Goal: Task Accomplishment & Management: Manage account settings

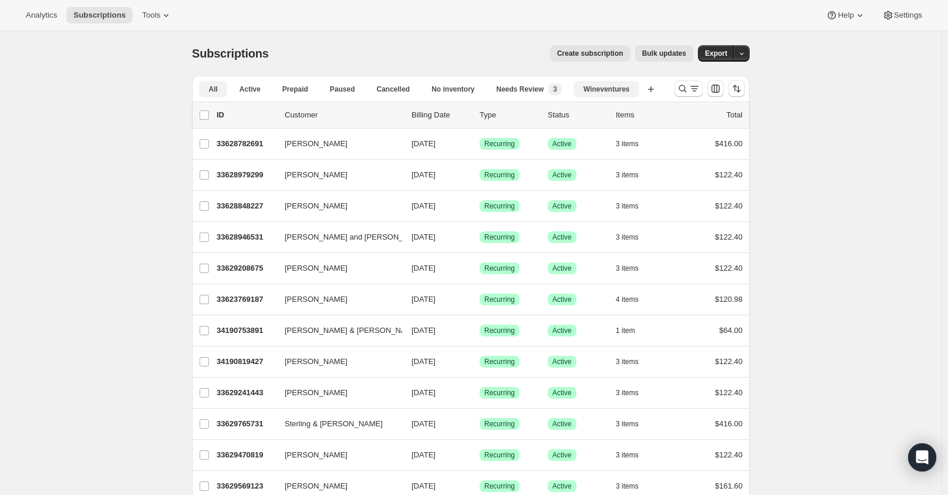
click at [637, 88] on button "Wineventures" at bounding box center [606, 89] width 66 height 16
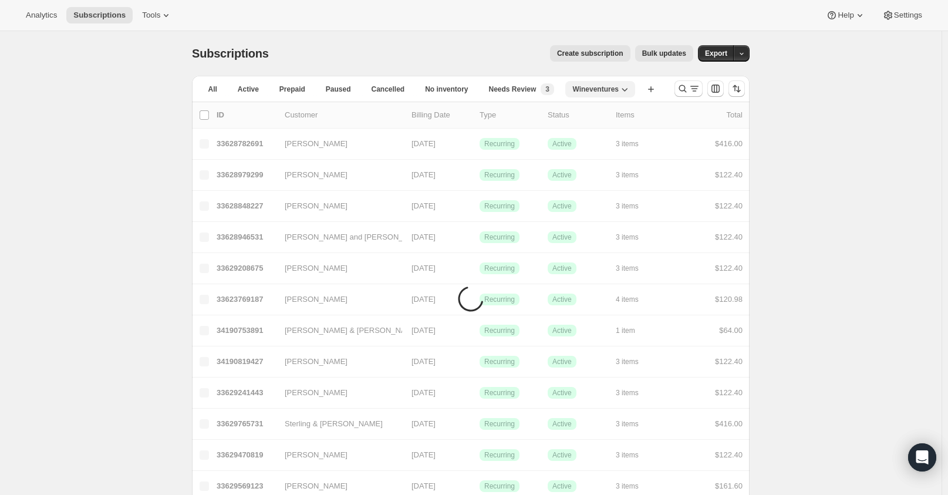
click at [625, 89] on icon "button" at bounding box center [625, 89] width 12 height 12
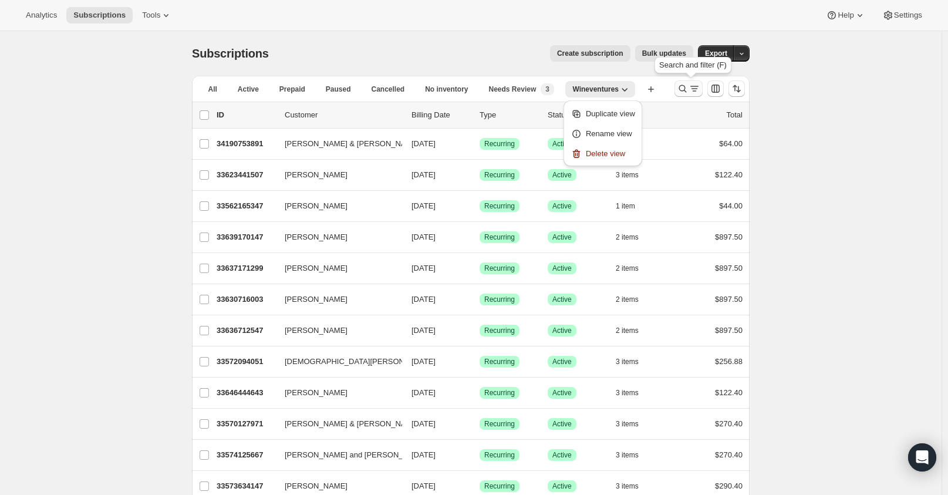
click at [696, 86] on icon "Search and filter results" at bounding box center [694, 89] width 12 height 12
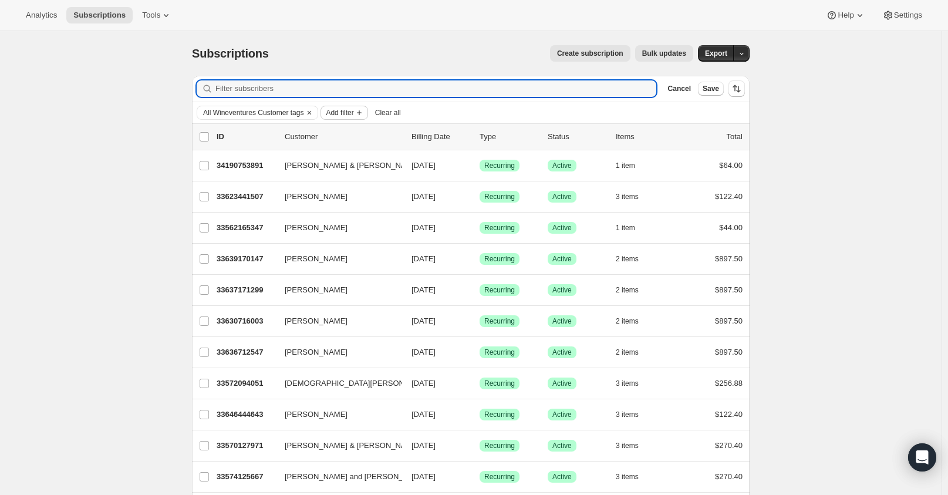
click at [330, 113] on span "Add filter" at bounding box center [340, 112] width 28 height 9
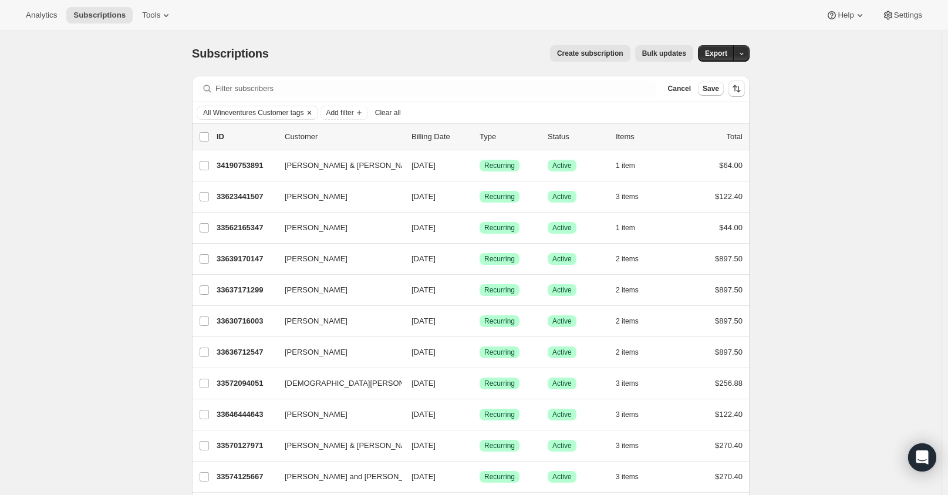
click at [285, 109] on span "All Wineventures Customer tags" at bounding box center [253, 112] width 100 height 9
select select "all"
click at [305, 110] on button "Clear" at bounding box center [309, 112] width 12 height 13
click at [239, 114] on icon "Add filter" at bounding box center [234, 112] width 9 height 9
click at [236, 108] on icon "Add filter" at bounding box center [234, 112] width 9 height 9
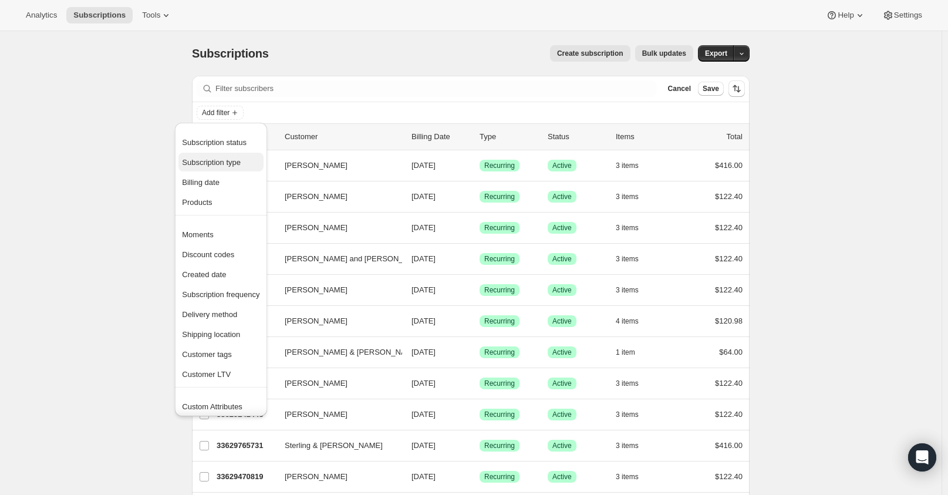
click at [242, 160] on span "Subscription type" at bounding box center [220, 163] width 77 height 12
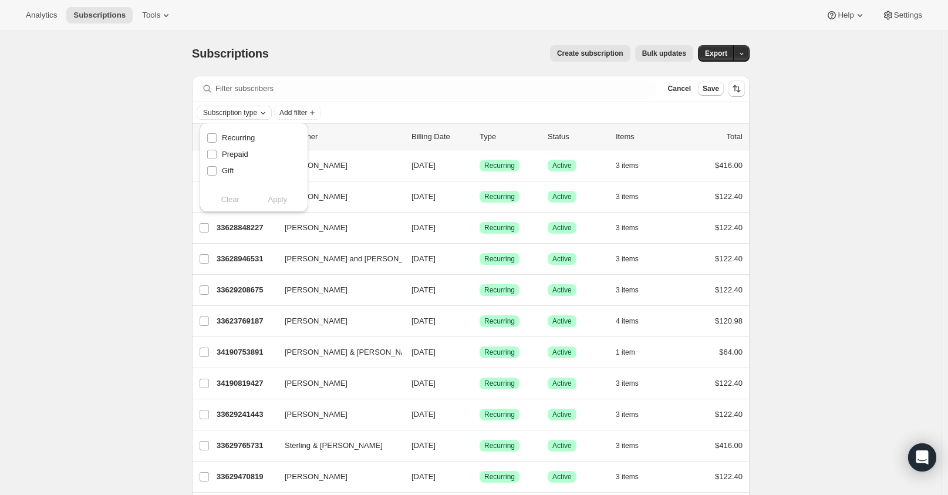
click at [263, 111] on icon "Subscription type" at bounding box center [262, 112] width 9 height 9
click at [317, 114] on icon "Add filter" at bounding box center [311, 112] width 9 height 9
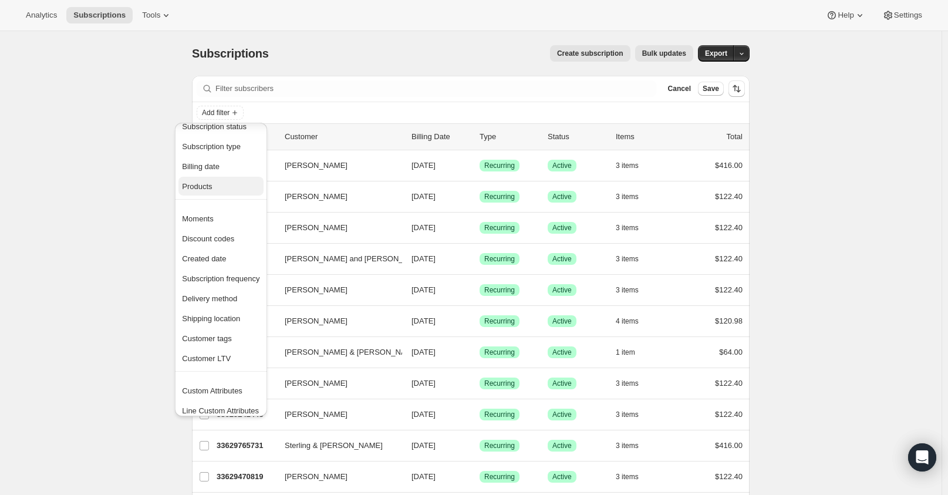
scroll to position [23, 0]
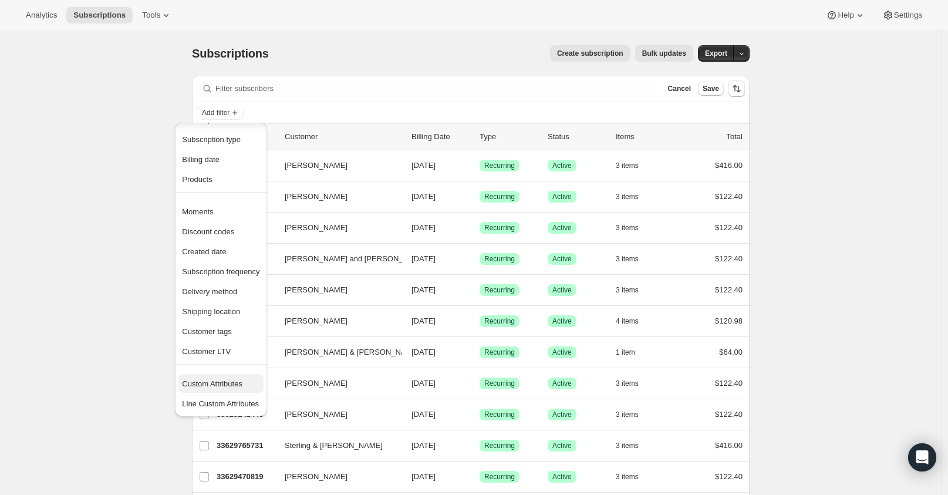
click at [209, 385] on span "Custom Attributes" at bounding box center [212, 383] width 60 height 9
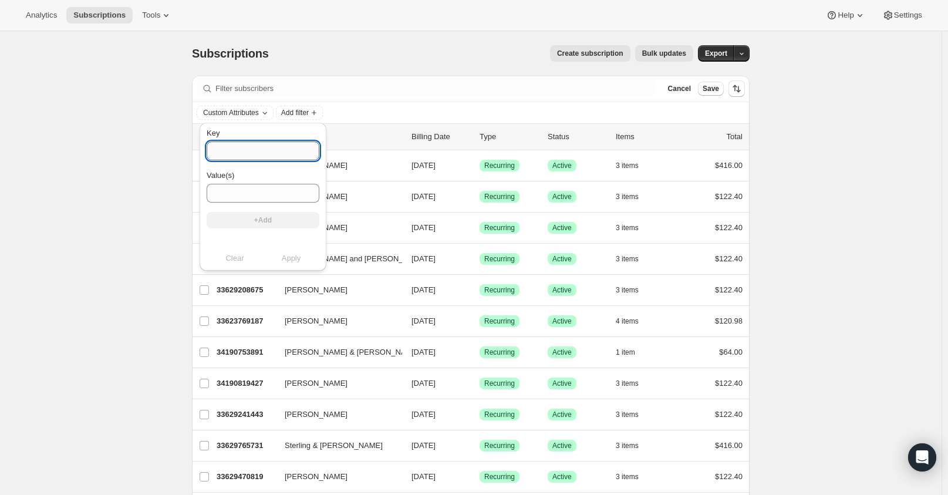
click at [243, 156] on input "Key" at bounding box center [263, 150] width 113 height 19
click at [252, 221] on div "Key Value(s) +Add" at bounding box center [263, 182] width 113 height 110
click at [304, 115] on span "Add filter" at bounding box center [295, 112] width 28 height 9
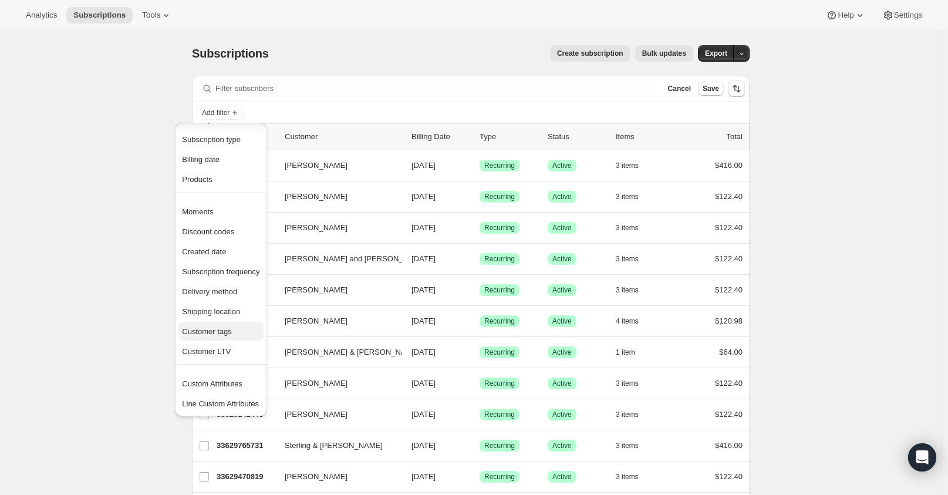
click at [217, 333] on span "Customer tags" at bounding box center [207, 331] width 50 height 9
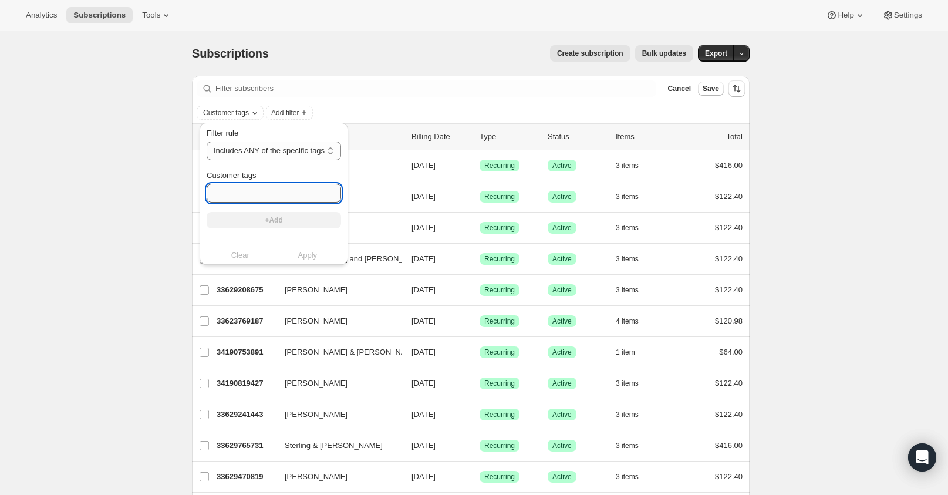
click at [276, 196] on input "Customer tags" at bounding box center [274, 193] width 134 height 19
type input "mangia"
click at [285, 221] on button "+Add" at bounding box center [274, 220] width 134 height 16
click at [308, 265] on span "Apply" at bounding box center [307, 267] width 19 height 12
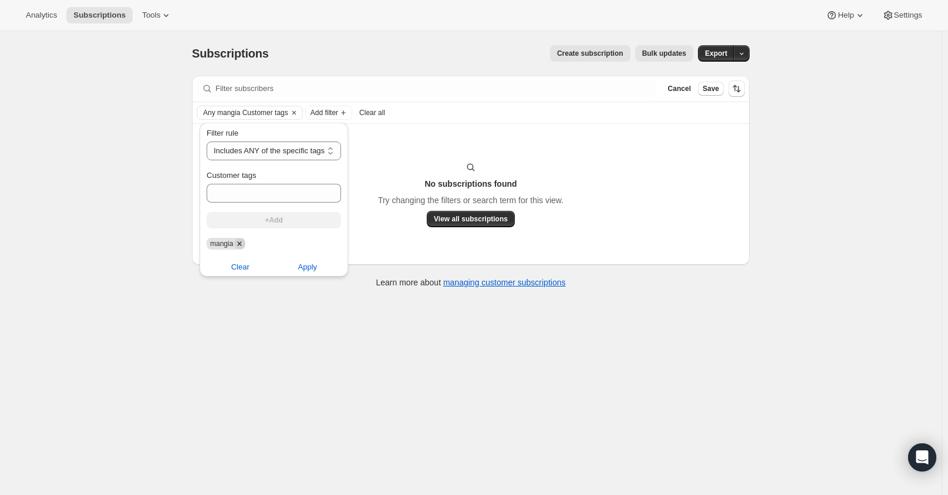
click at [236, 244] on icon "Remove mangia" at bounding box center [239, 243] width 11 height 11
click at [270, 187] on input "Customer tags" at bounding box center [274, 193] width 134 height 19
click at [444, 65] on div "Subscriptions. This page is ready Subscriptions Create subscription Bulk update…" at bounding box center [470, 53] width 557 height 45
click at [296, 113] on icon "Clear" at bounding box center [293, 112] width 9 height 9
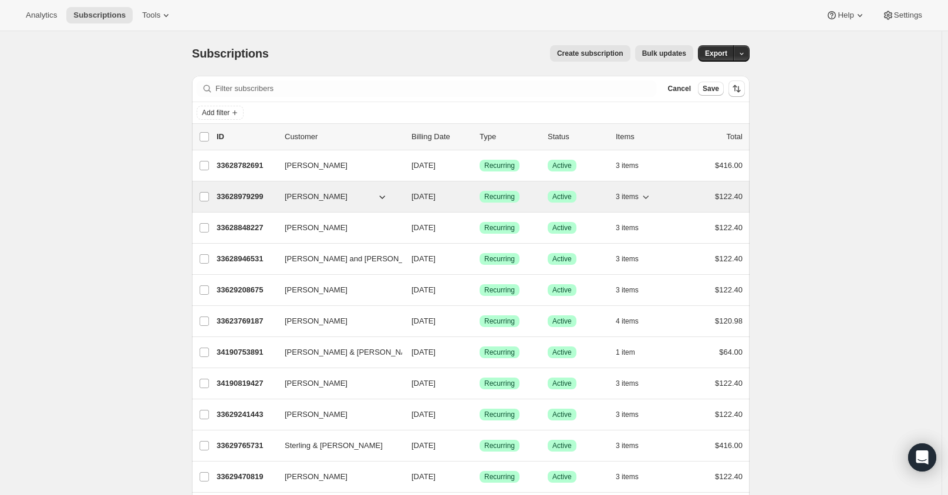
click at [384, 199] on icon "button" at bounding box center [382, 197] width 12 height 12
click at [256, 198] on p "33628979299" at bounding box center [246, 197] width 59 height 12
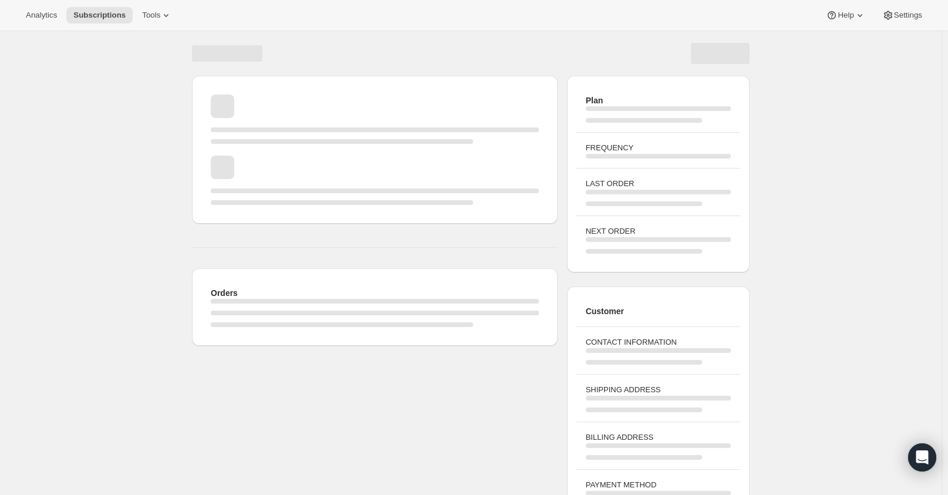
click at [308, 195] on div "Page loading" at bounding box center [375, 196] width 328 height 16
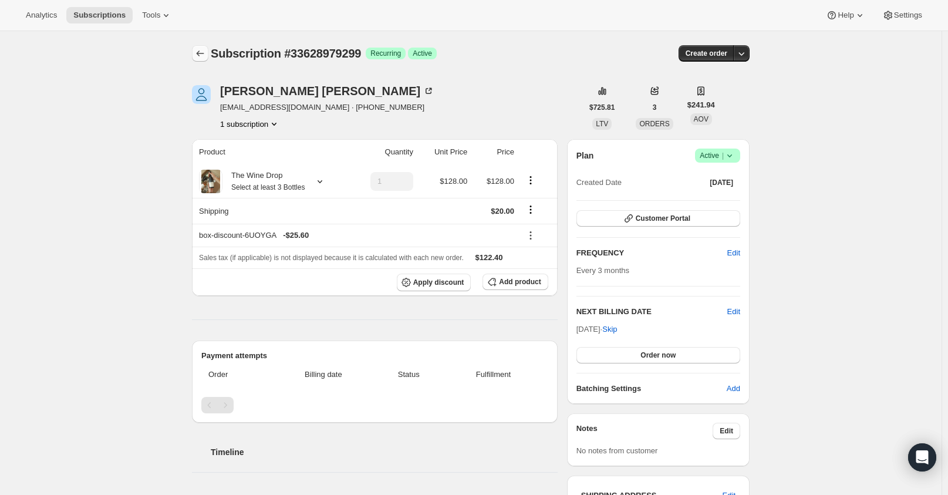
click at [204, 56] on icon "Subscriptions" at bounding box center [200, 54] width 12 height 12
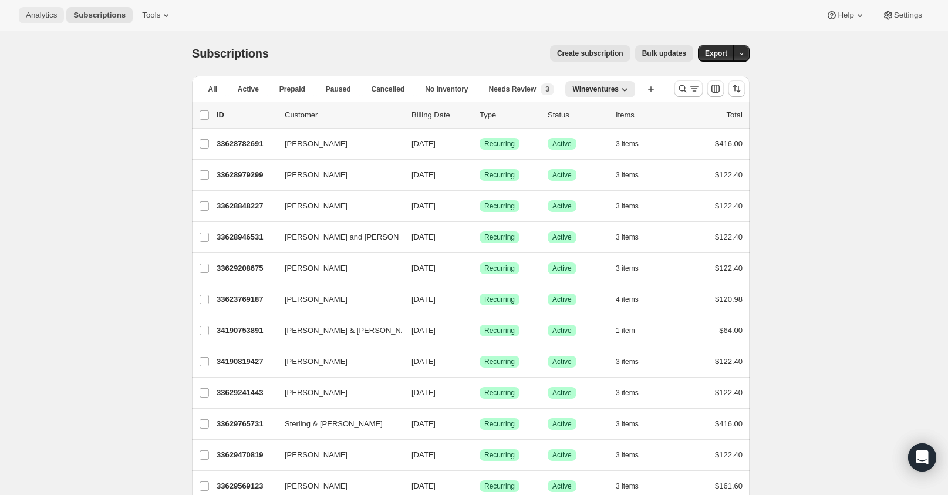
click at [48, 12] on span "Analytics" at bounding box center [41, 15] width 31 height 9
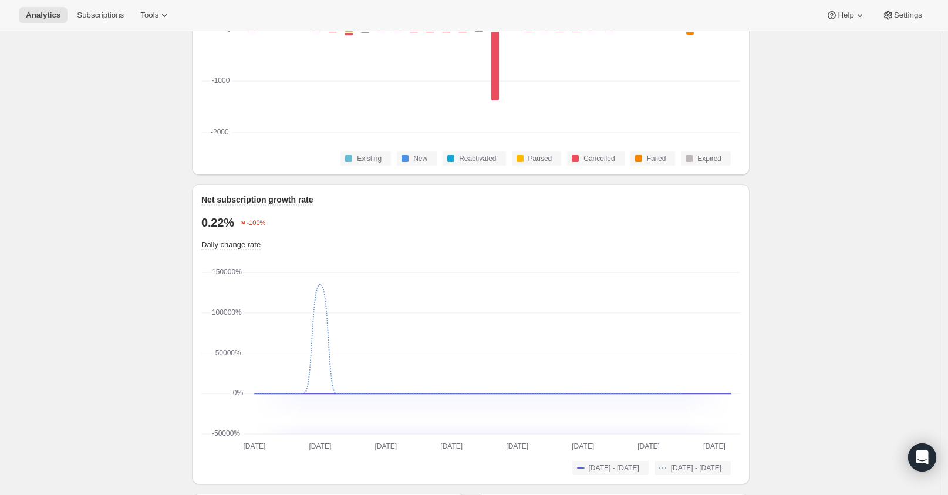
scroll to position [434, 0]
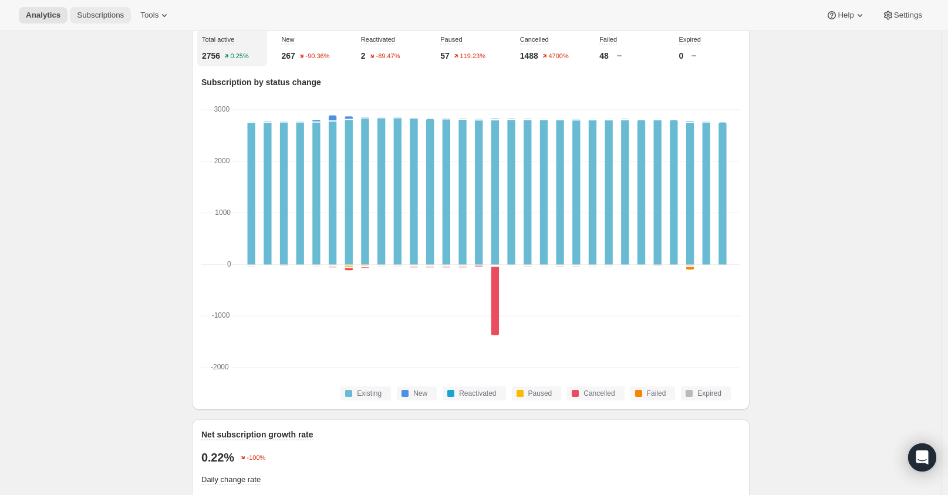
click at [109, 19] on span "Subscriptions" at bounding box center [100, 15] width 47 height 9
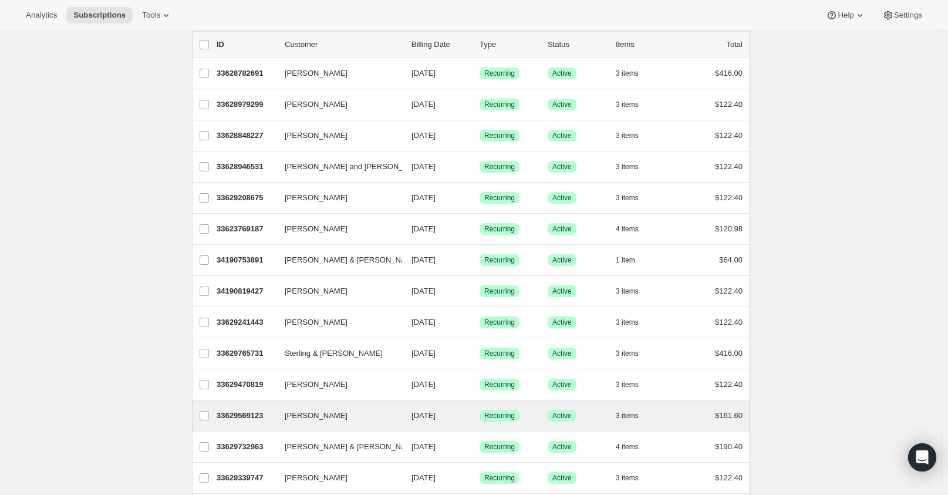
scroll to position [235, 0]
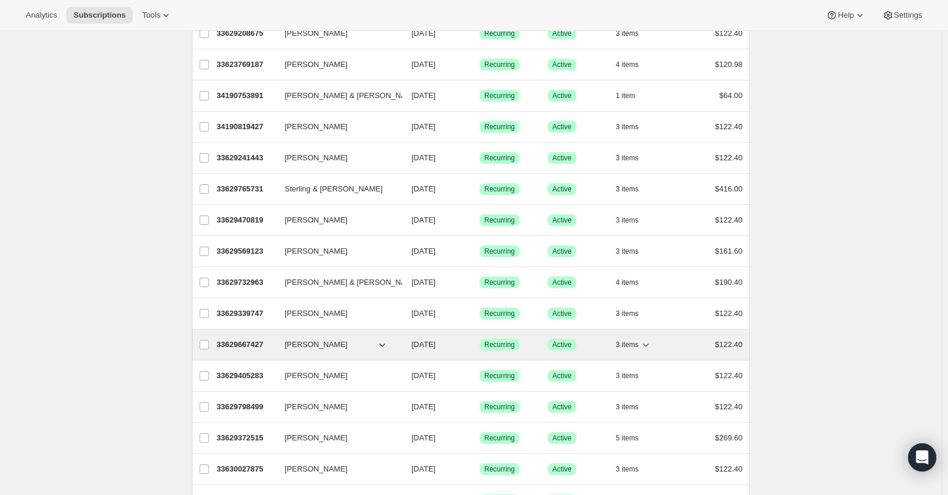
click at [306, 349] on span "[PERSON_NAME]" at bounding box center [316, 345] width 63 height 12
click at [246, 346] on p "33629667427" at bounding box center [246, 345] width 59 height 12
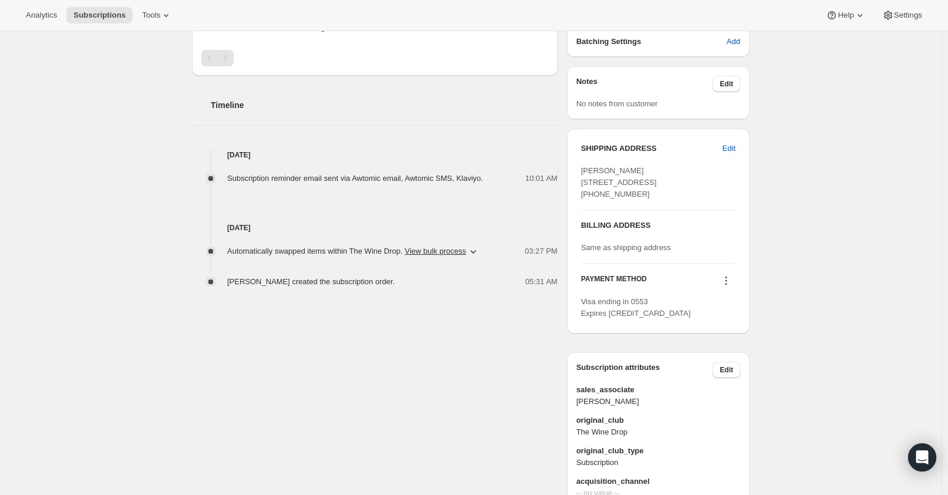
scroll to position [418, 0]
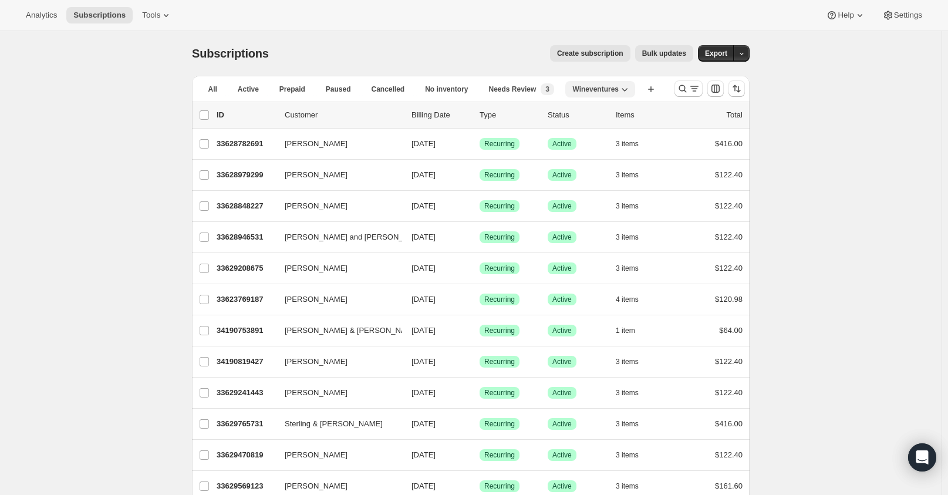
click at [599, 87] on span "Wineventures" at bounding box center [595, 89] width 46 height 9
click at [601, 90] on span "Wineventures" at bounding box center [595, 89] width 46 height 9
click at [700, 86] on icon "Search and filter results" at bounding box center [694, 89] width 12 height 12
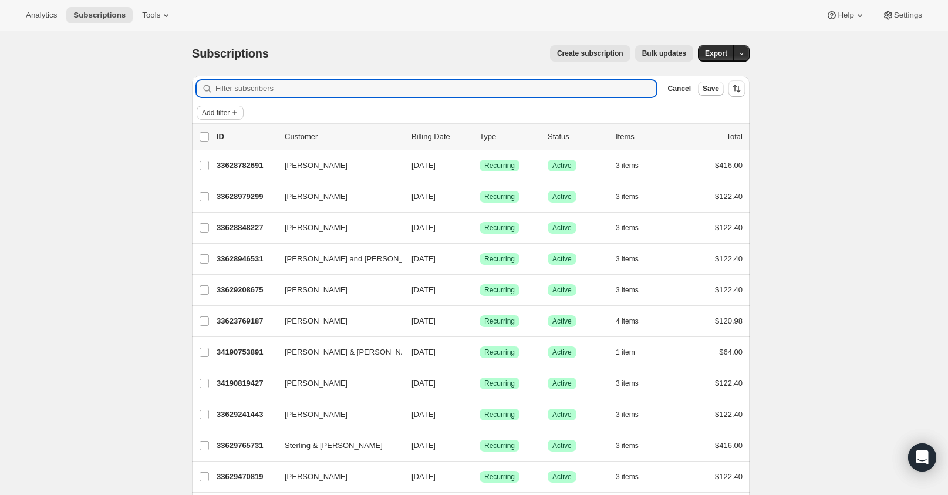
click at [239, 110] on icon "Add filter" at bounding box center [234, 112] width 9 height 9
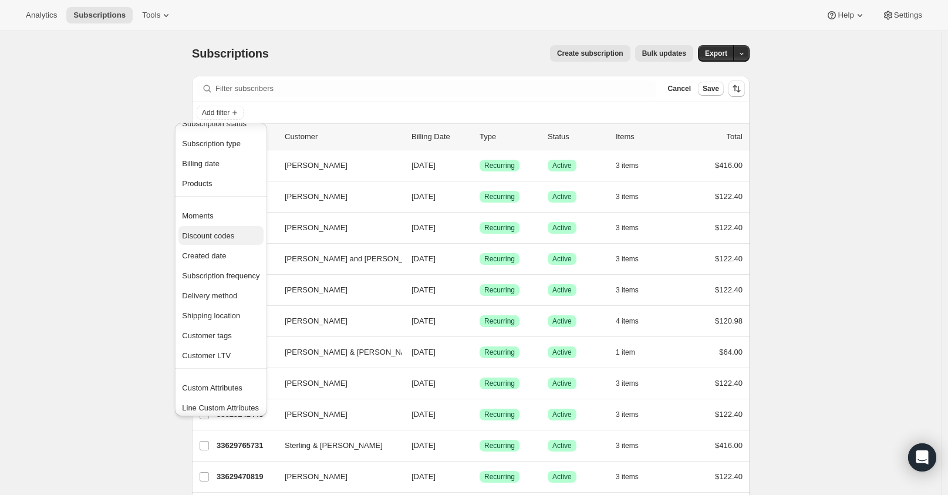
scroll to position [23, 0]
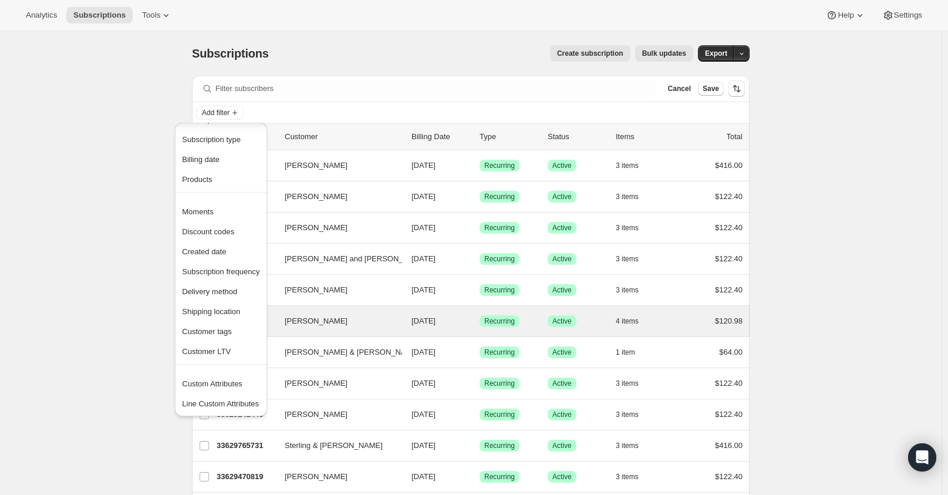
click at [217, 323] on button "Customer tags" at bounding box center [220, 331] width 85 height 19
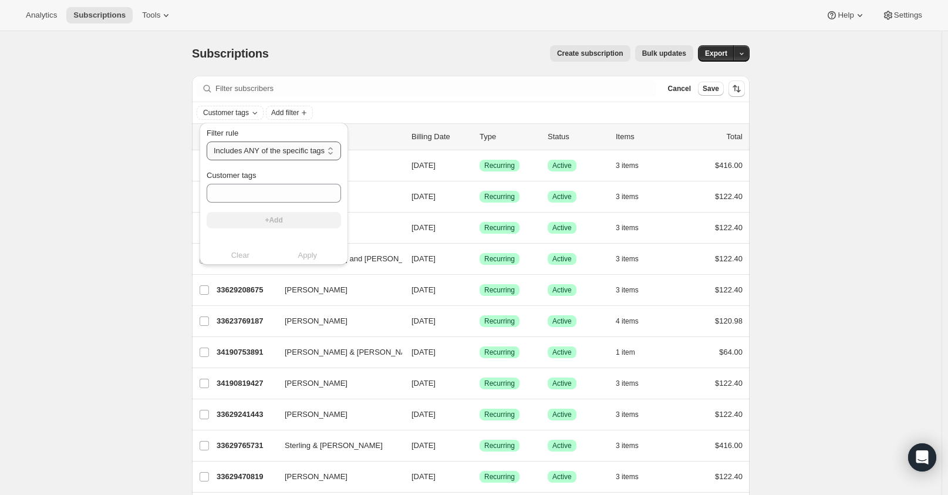
click at [333, 150] on select "Includes ANY of the specific tags Includes ALL of the specific tags Includes ON…" at bounding box center [274, 150] width 134 height 19
click at [303, 177] on div "Customer tags" at bounding box center [274, 176] width 134 height 12
click at [302, 187] on input "Customer tags" at bounding box center [274, 193] width 134 height 19
type input "m"
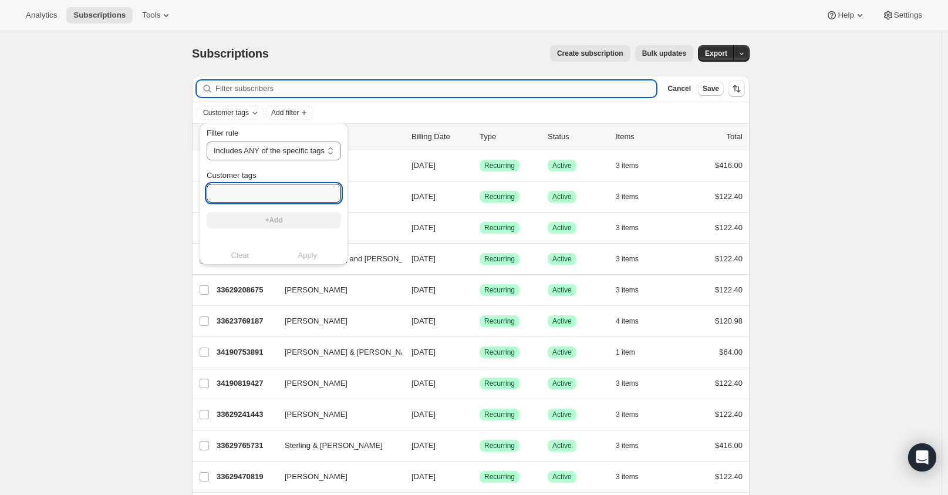
click at [383, 83] on input "Filter subscribers" at bounding box center [435, 88] width 441 height 16
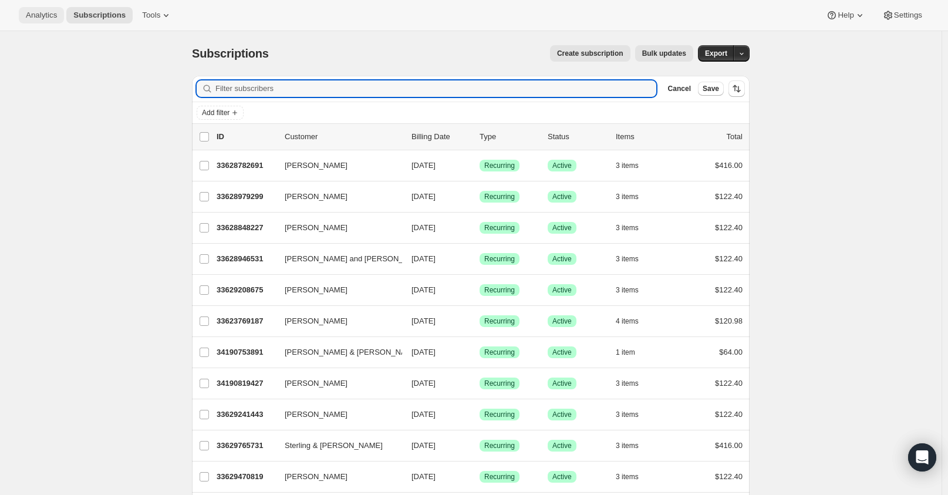
click at [54, 13] on span "Analytics" at bounding box center [41, 15] width 31 height 9
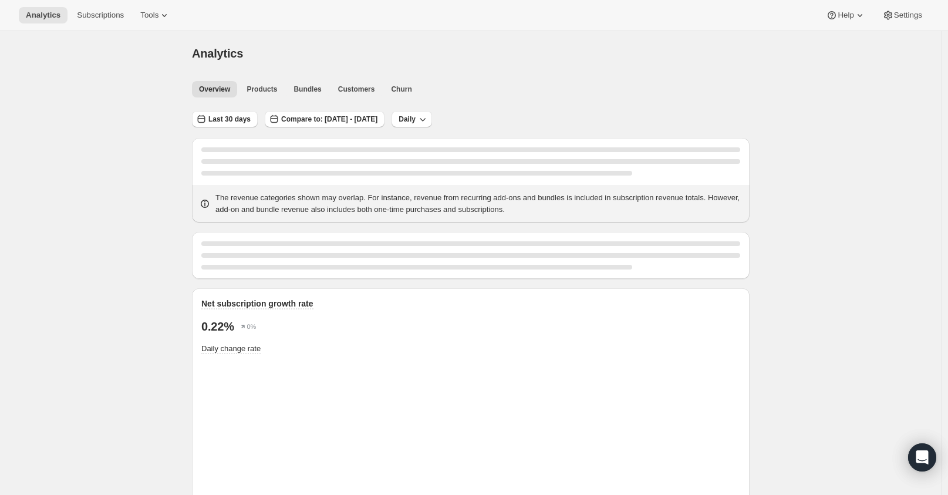
click at [177, 19] on div "Analytics Subscriptions Tools Help Settings" at bounding box center [474, 15] width 948 height 31
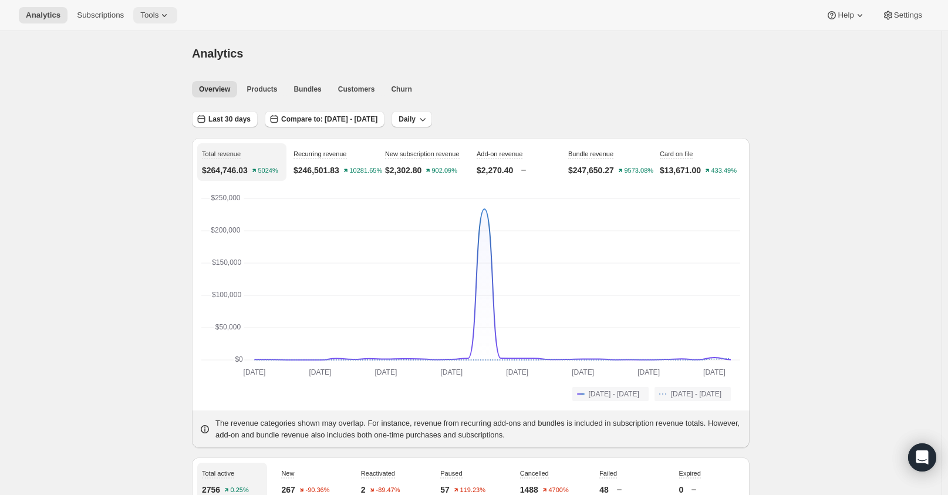
click at [165, 11] on icon at bounding box center [164, 15] width 12 height 12
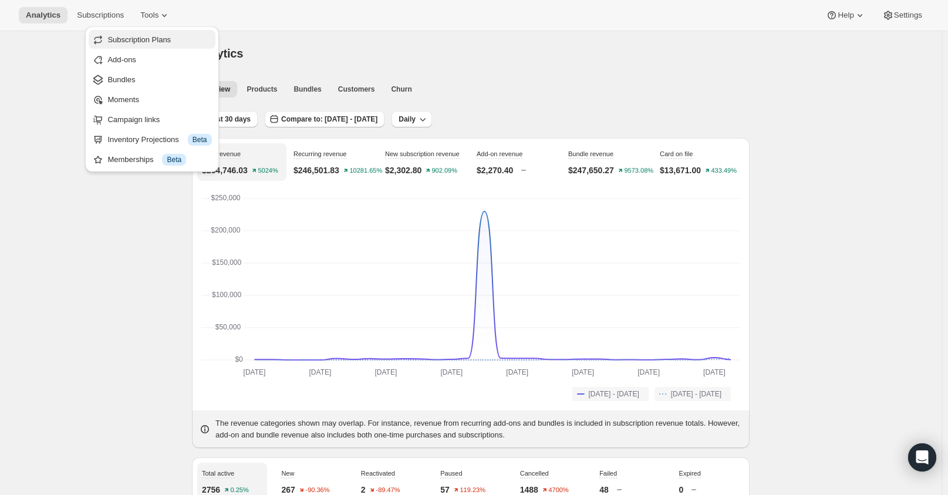
click at [159, 34] on span "Subscription Plans" at bounding box center [159, 40] width 104 height 12
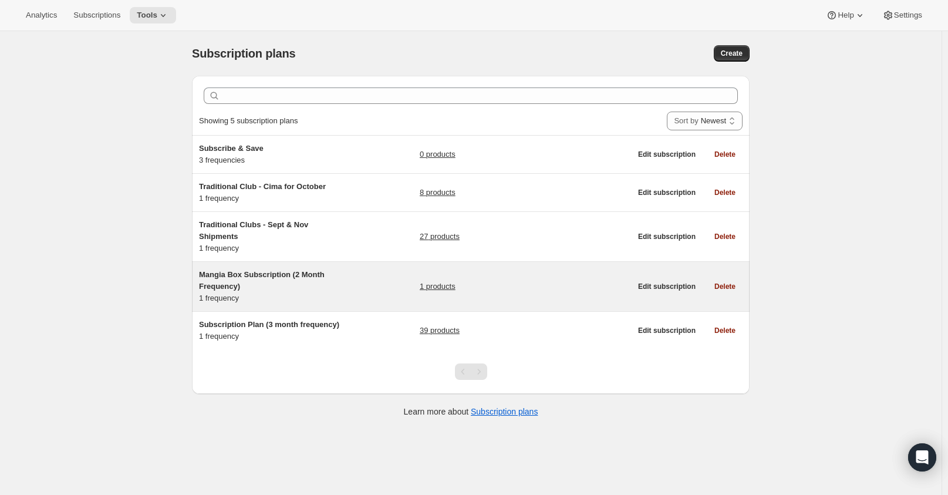
click at [444, 286] on link "1 products" at bounding box center [438, 286] width 36 height 12
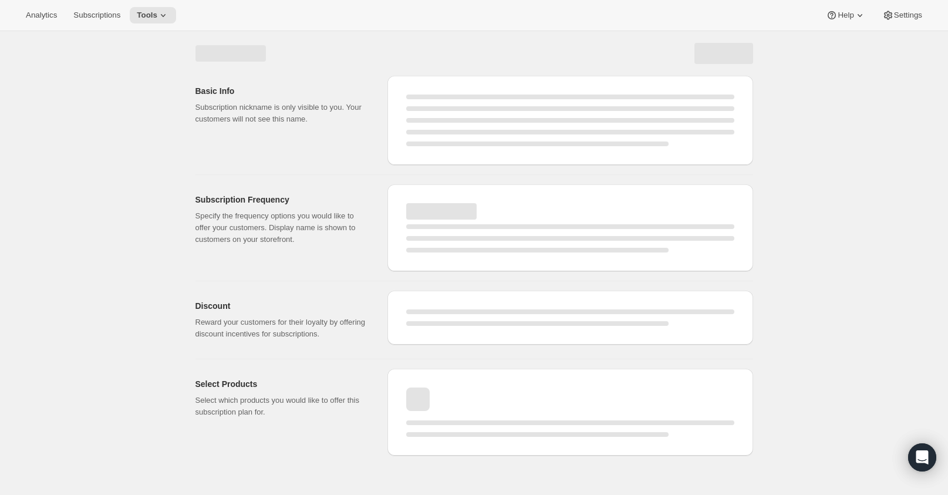
select select "WEEK"
select select "MONTH"
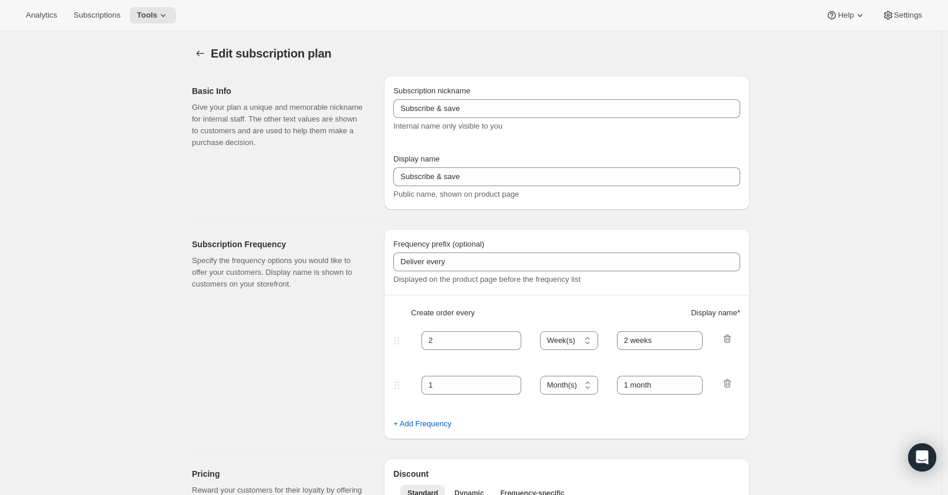
type input "Mangia Box Subscription (2 Month Frequency)"
type input "Subscribe to Mangia Box"
select select "MONTH"
type input "2 months"
select select "FIXED_AMOUNT"
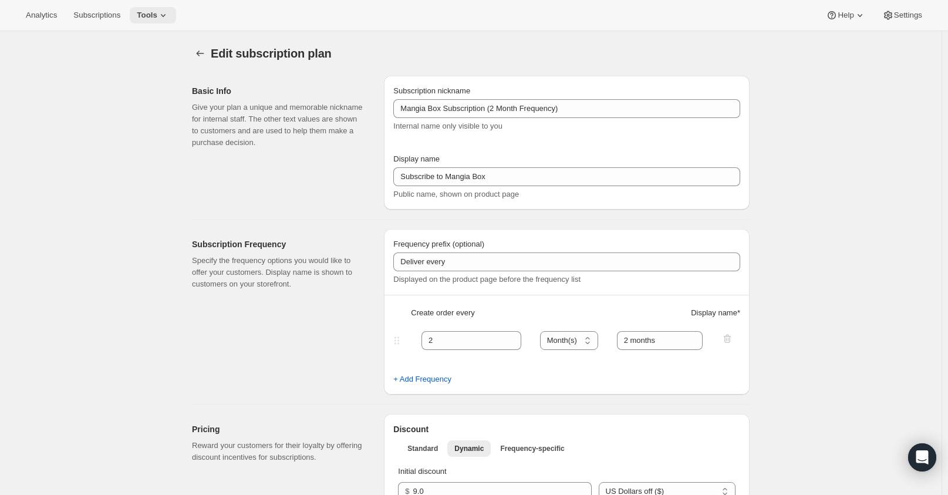
click at [153, 16] on span "Tools" at bounding box center [147, 15] width 21 height 9
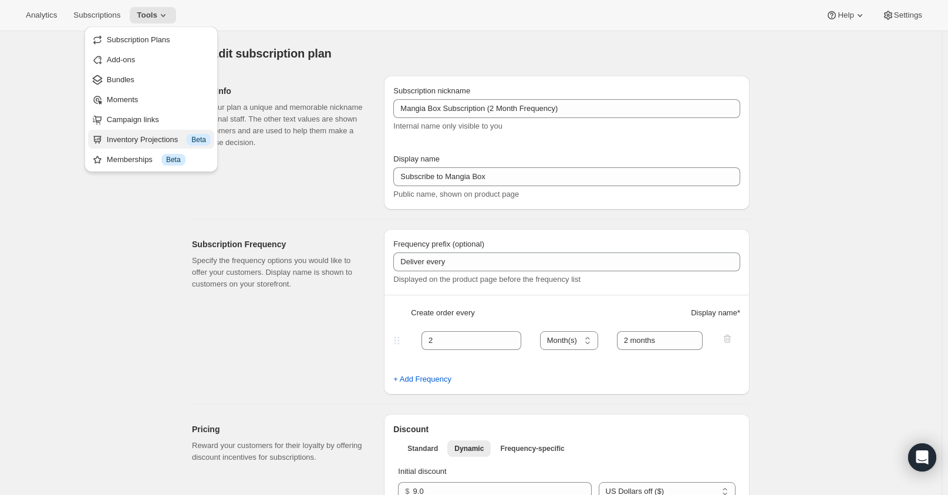
click at [117, 142] on div "Inventory Projections Info Beta" at bounding box center [159, 140] width 104 height 12
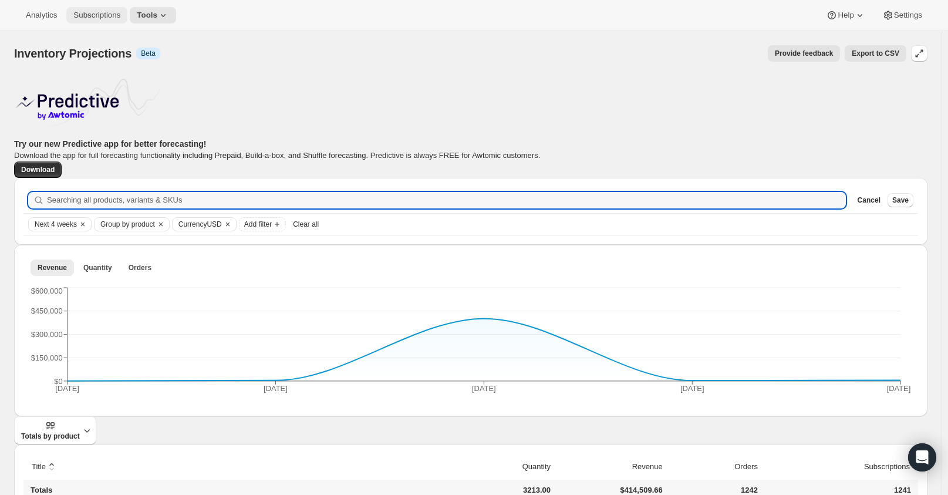
click at [113, 19] on span "Subscriptions" at bounding box center [96, 15] width 47 height 9
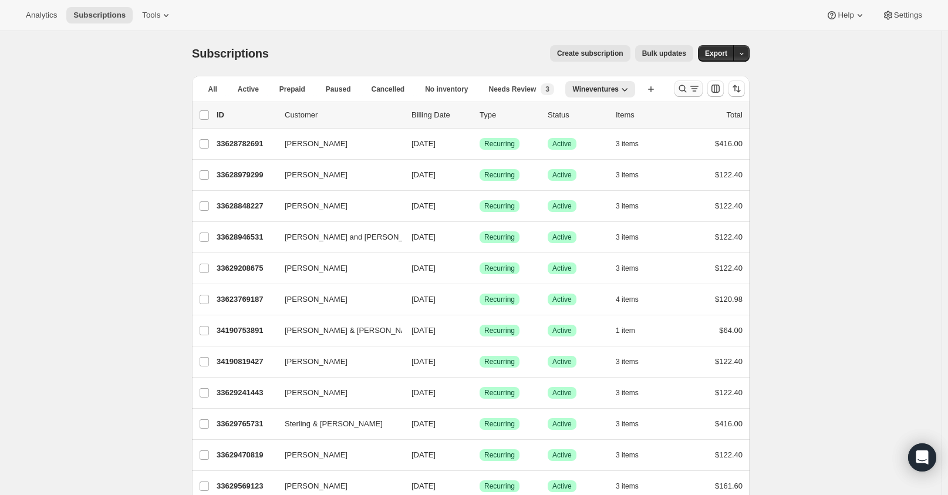
click at [702, 90] on button "Search and filter results" at bounding box center [688, 88] width 28 height 16
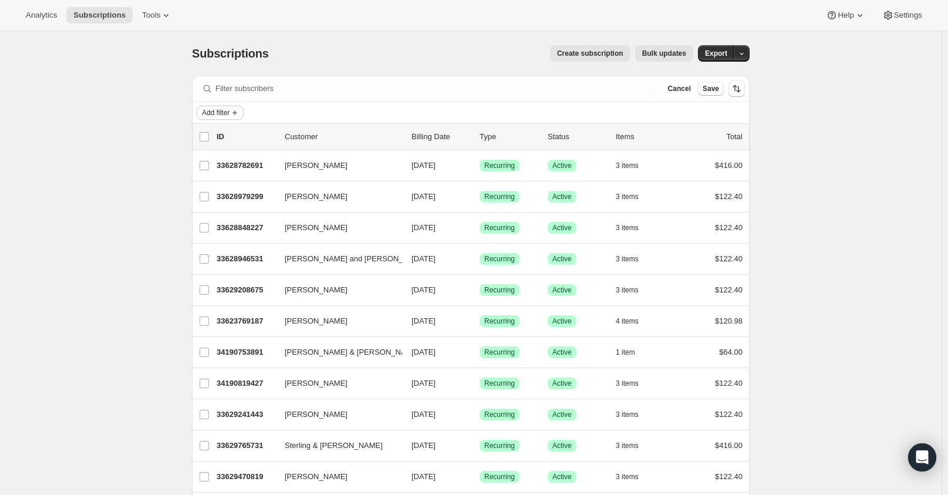
click at [237, 114] on icon "Add filter" at bounding box center [234, 112] width 5 height 5
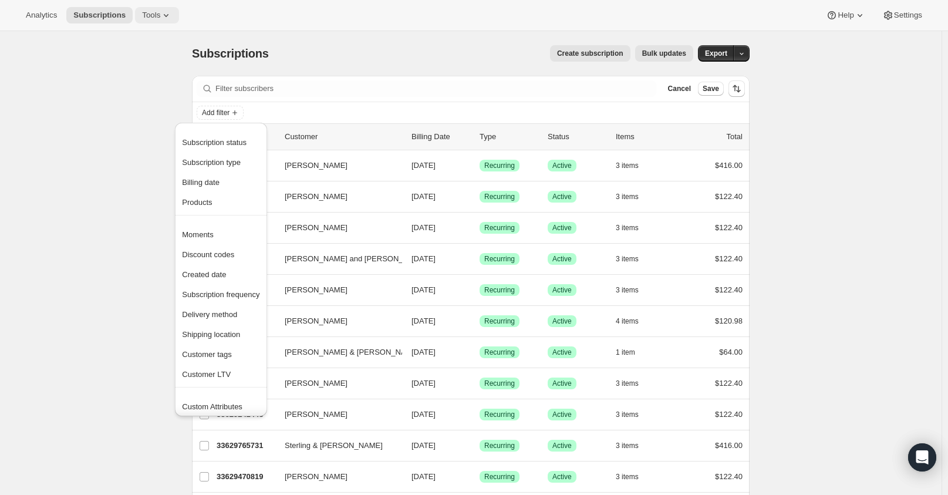
click at [162, 22] on button "Tools" at bounding box center [157, 15] width 44 height 16
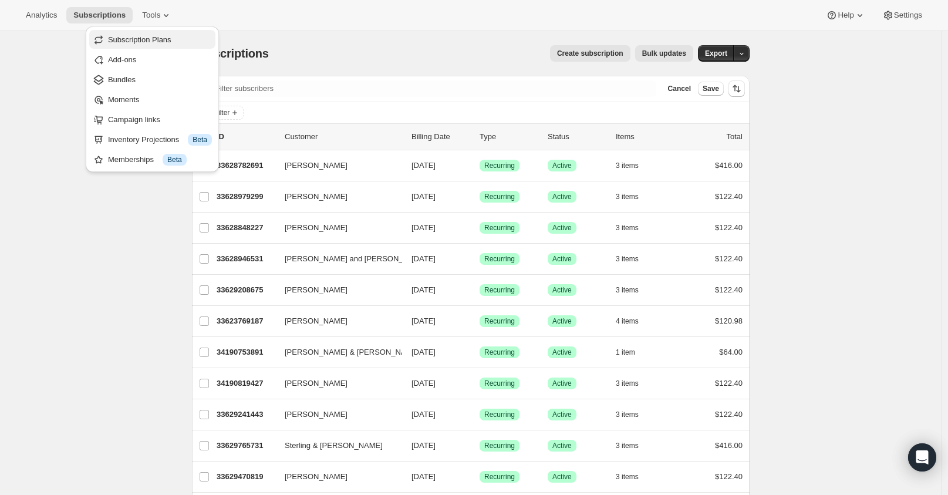
click at [162, 39] on span "Subscription Plans" at bounding box center [139, 39] width 63 height 9
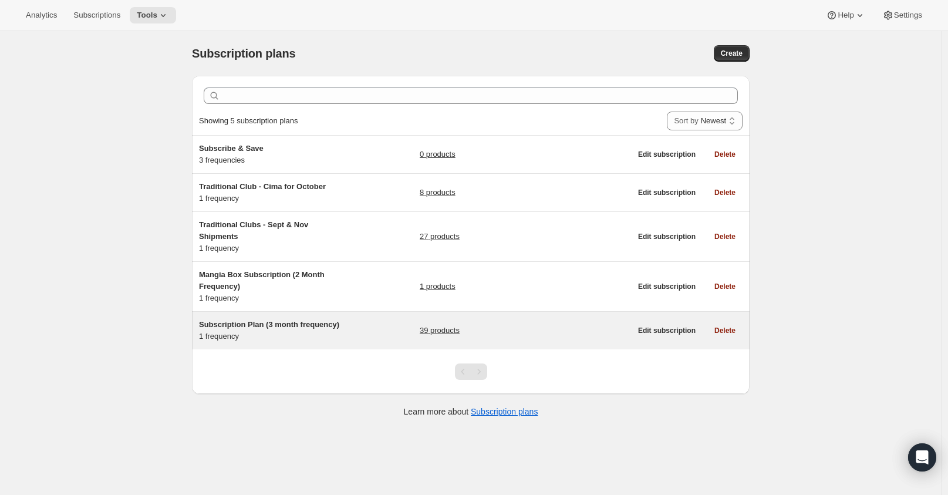
click at [432, 328] on link "39 products" at bounding box center [440, 331] width 40 height 12
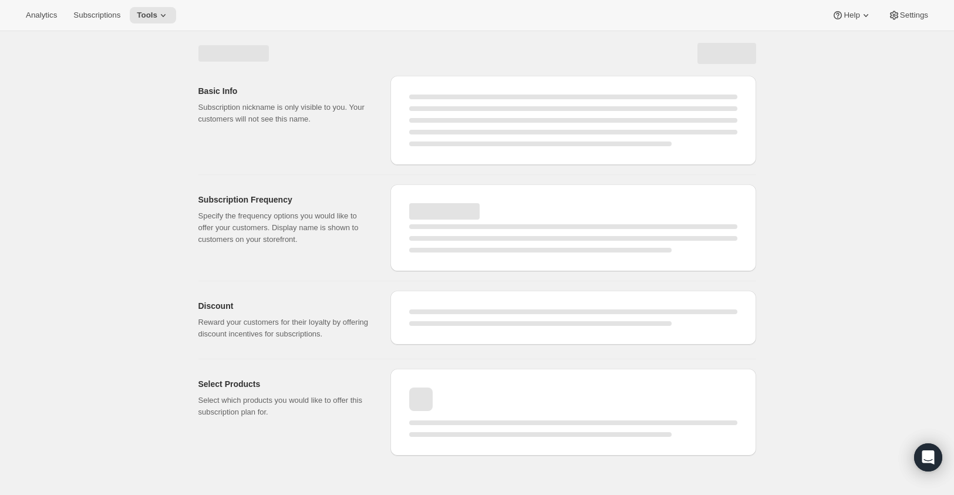
select select "WEEK"
select select "MONTH"
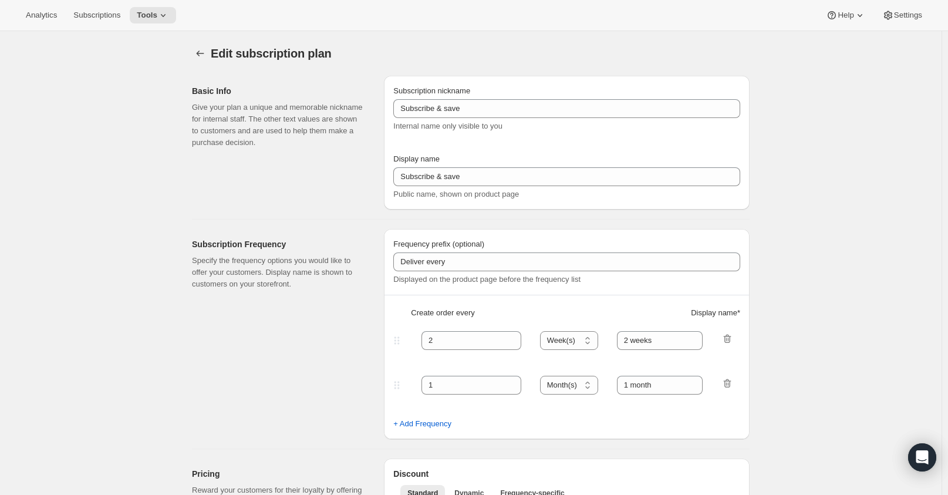
type input "Subscription Plan (3 month frequency)"
type input "Subscribe"
type input "3"
type input "3 months"
